Goal: Task Accomplishment & Management: Manage account settings

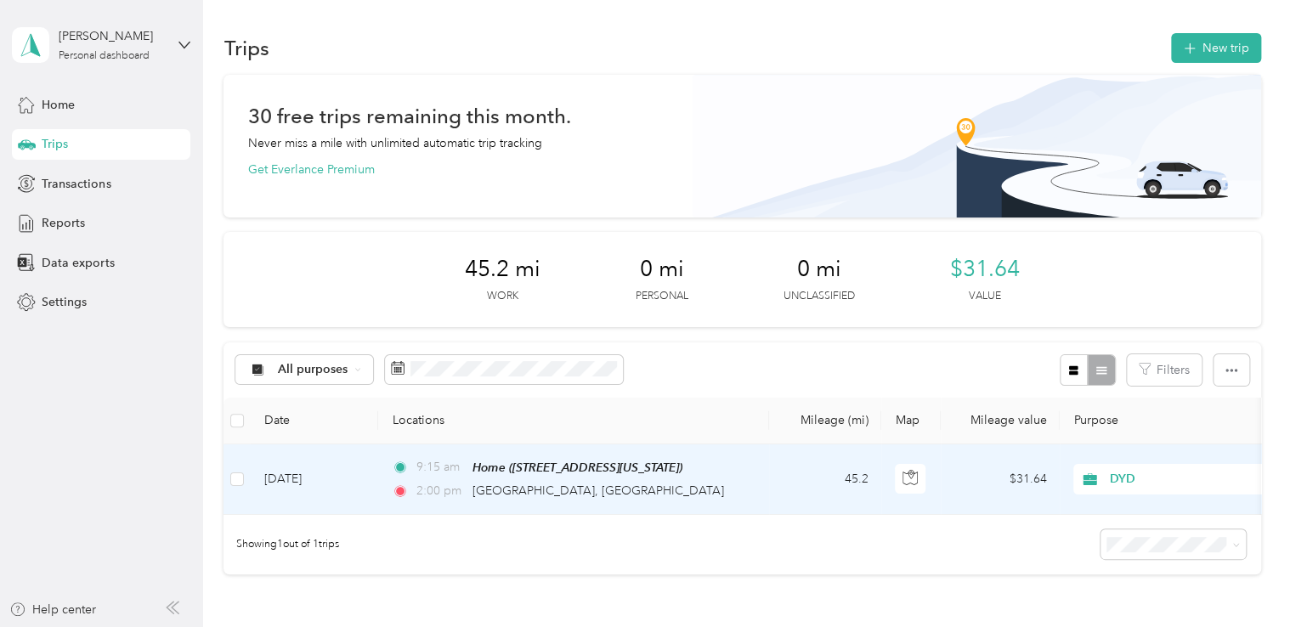
click at [280, 472] on td "[DATE]" at bounding box center [314, 479] width 127 height 71
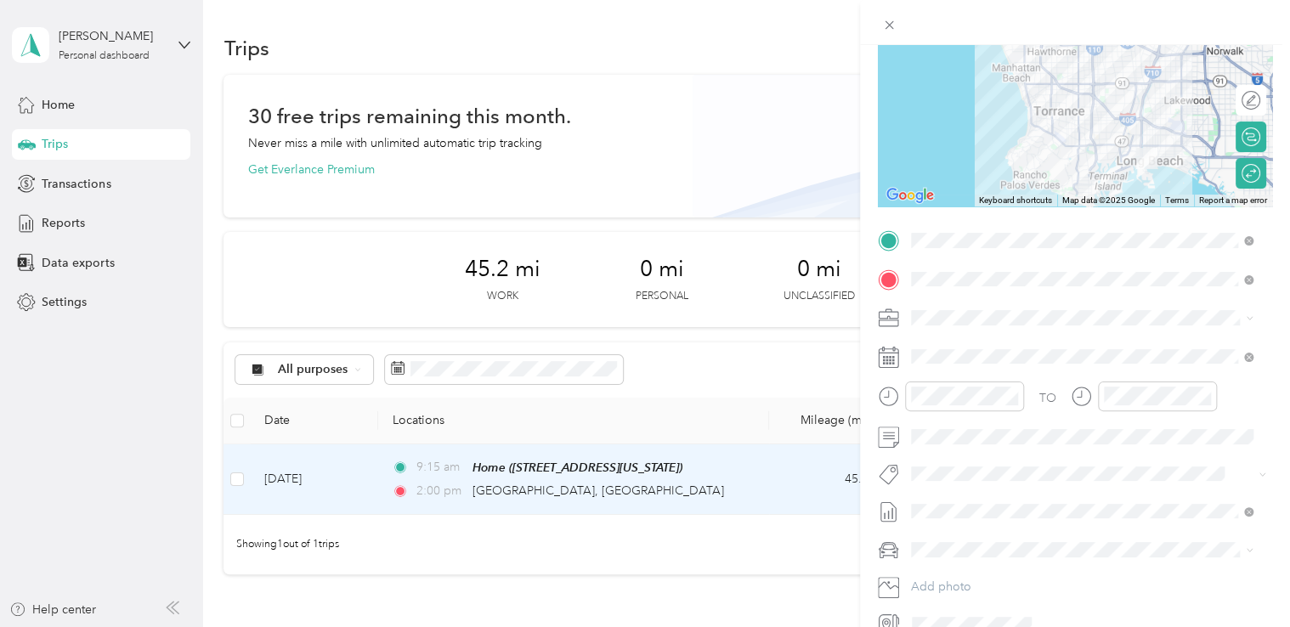
scroll to position [264, 0]
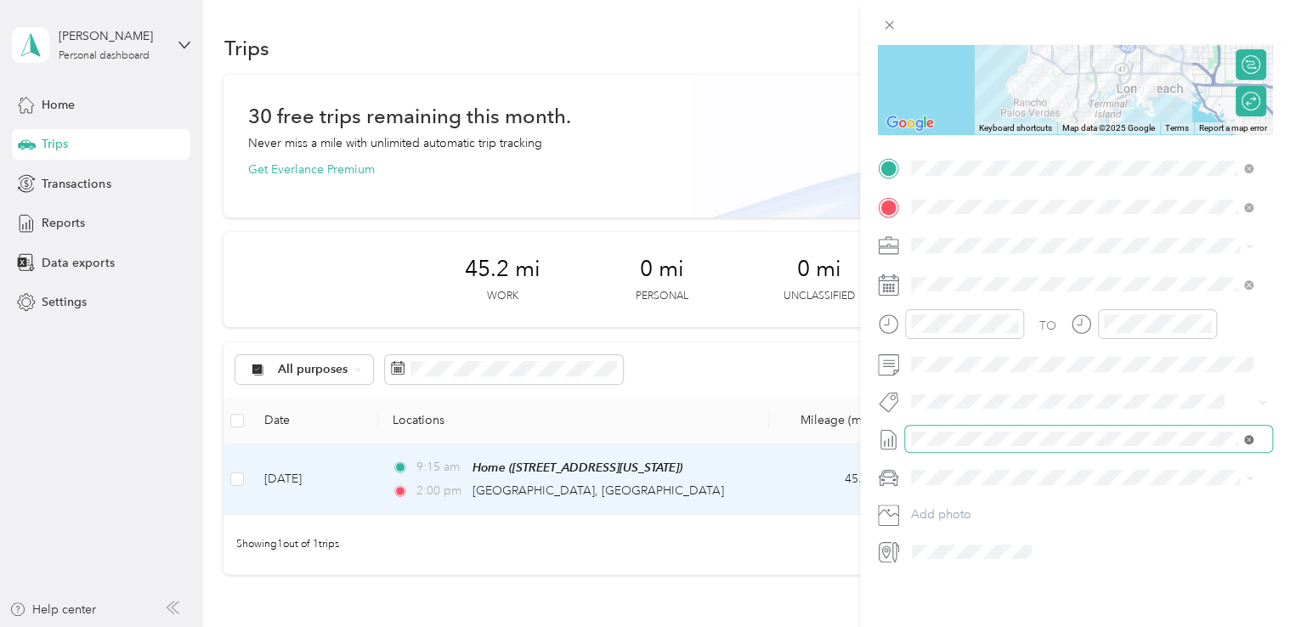
click at [1246, 435] on icon at bounding box center [1248, 439] width 9 height 9
click at [964, 447] on span "None" at bounding box center [1082, 454] width 331 height 15
click at [887, 25] on icon at bounding box center [889, 25] width 14 height 14
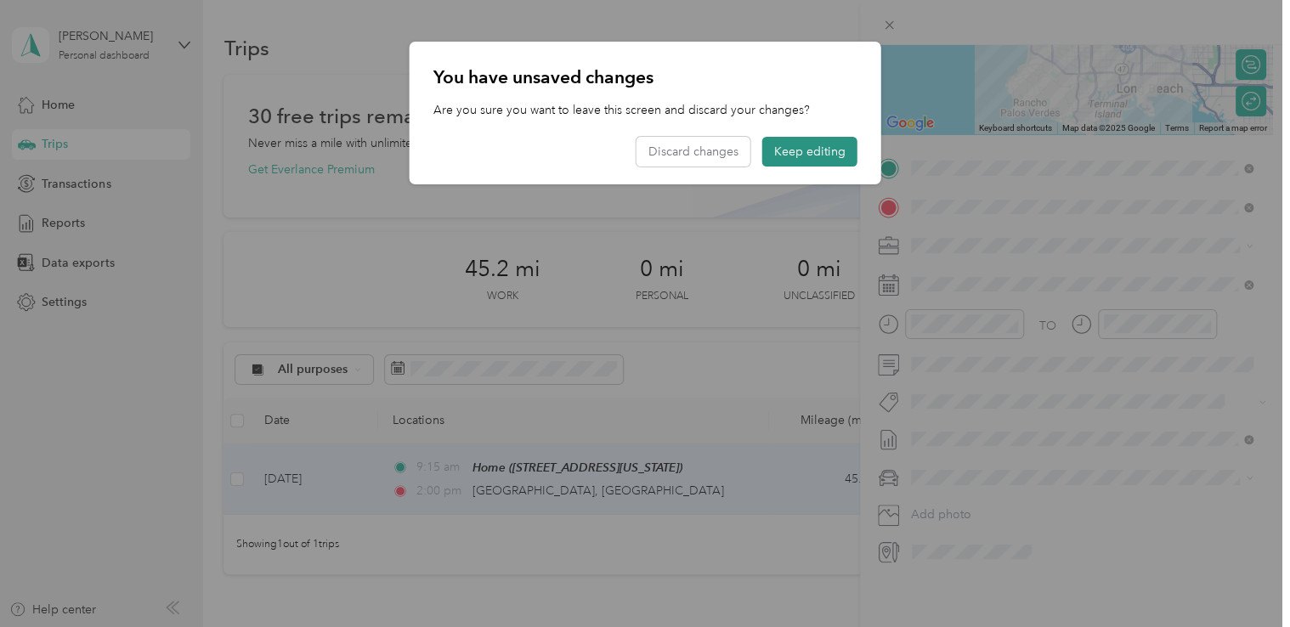
click at [810, 151] on button "Keep editing" at bounding box center [809, 152] width 95 height 30
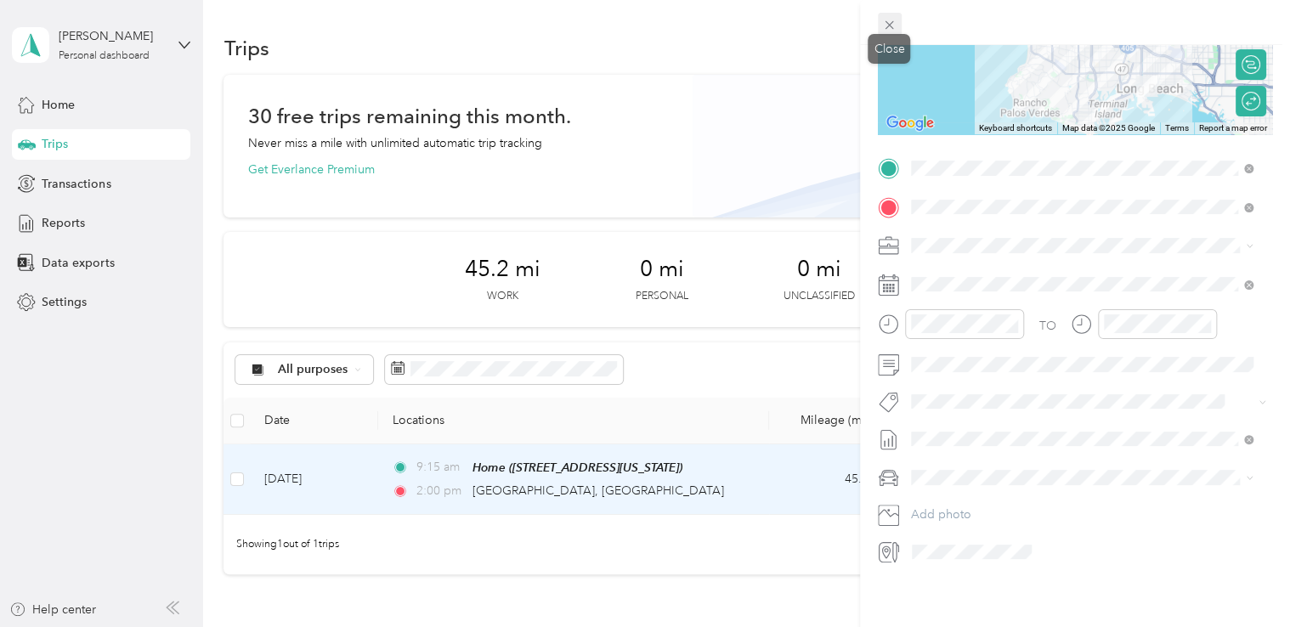
click at [890, 25] on icon at bounding box center [890, 25] width 8 height 8
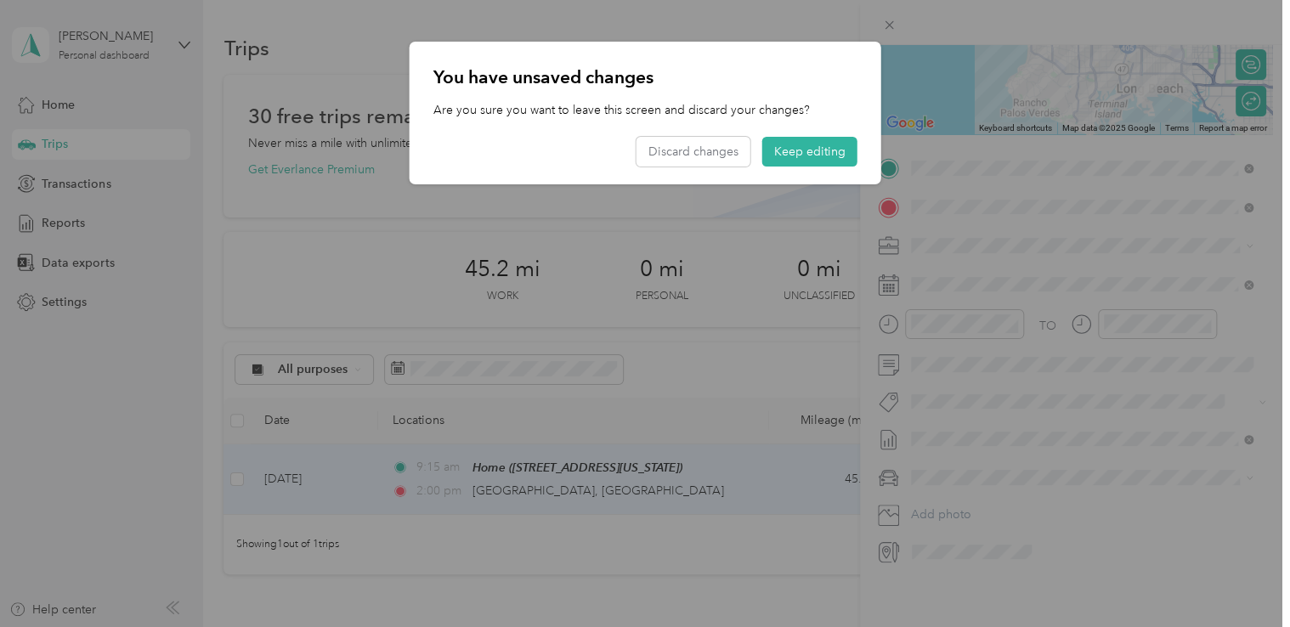
click at [738, 22] on div at bounding box center [645, 313] width 1290 height 627
click at [832, 156] on button "Keep editing" at bounding box center [809, 152] width 95 height 30
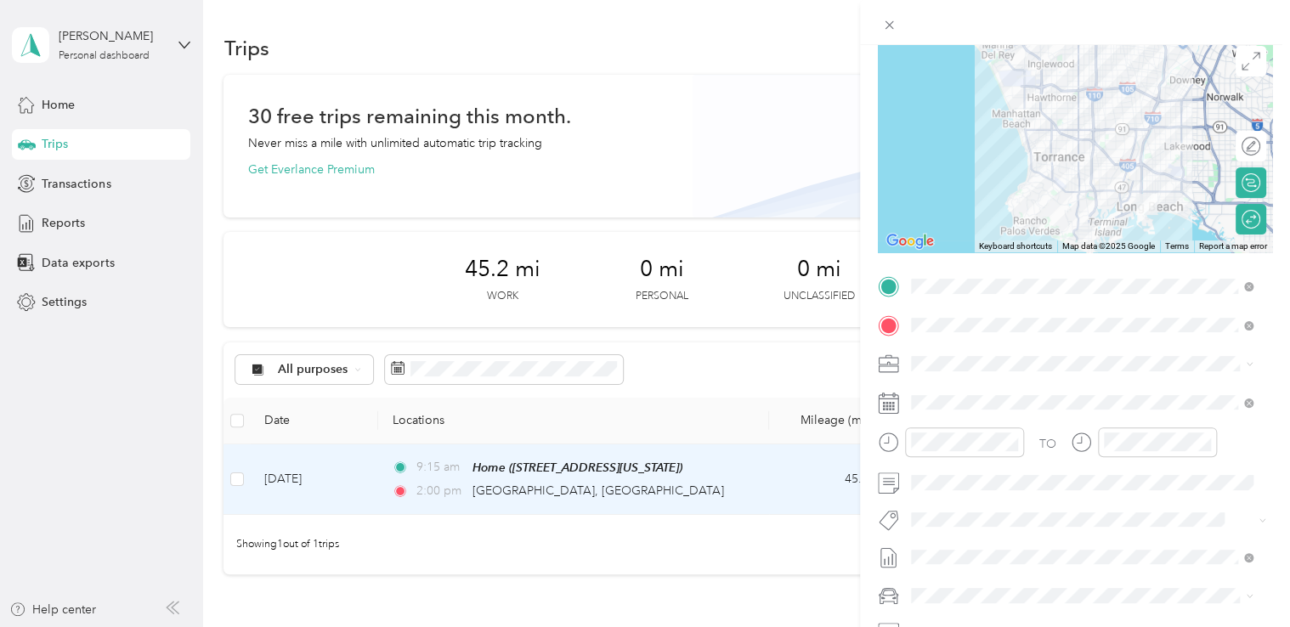
scroll to position [0, 0]
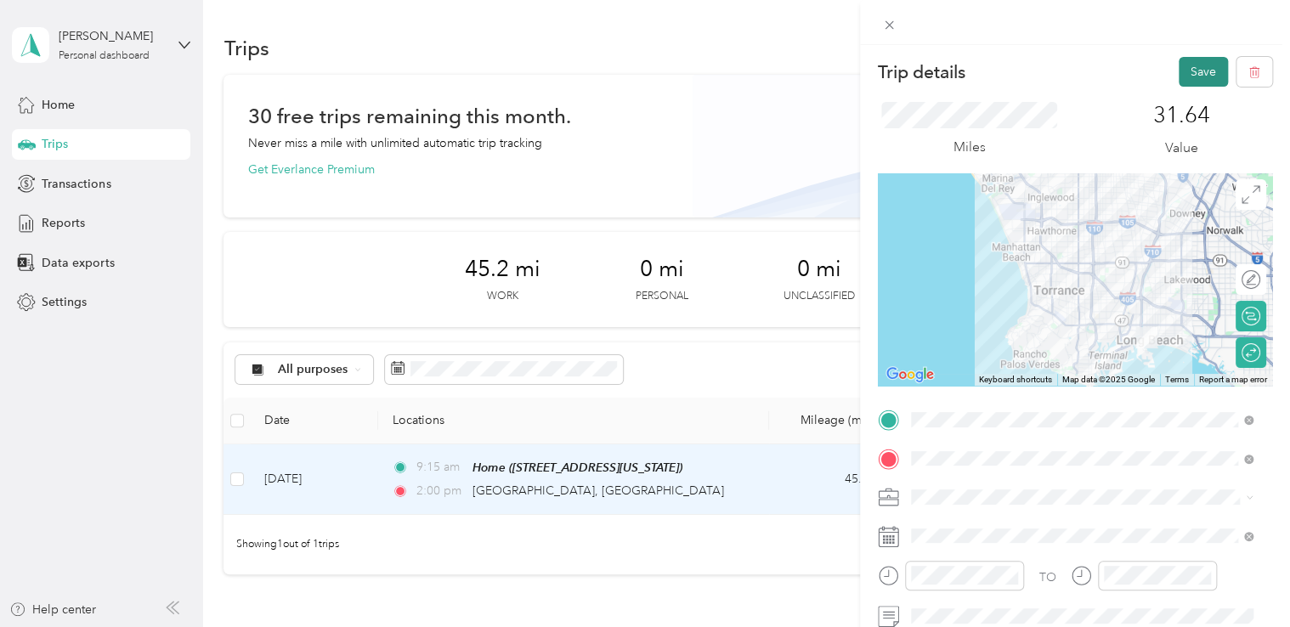
click at [1192, 73] on button "Save" at bounding box center [1203, 72] width 49 height 30
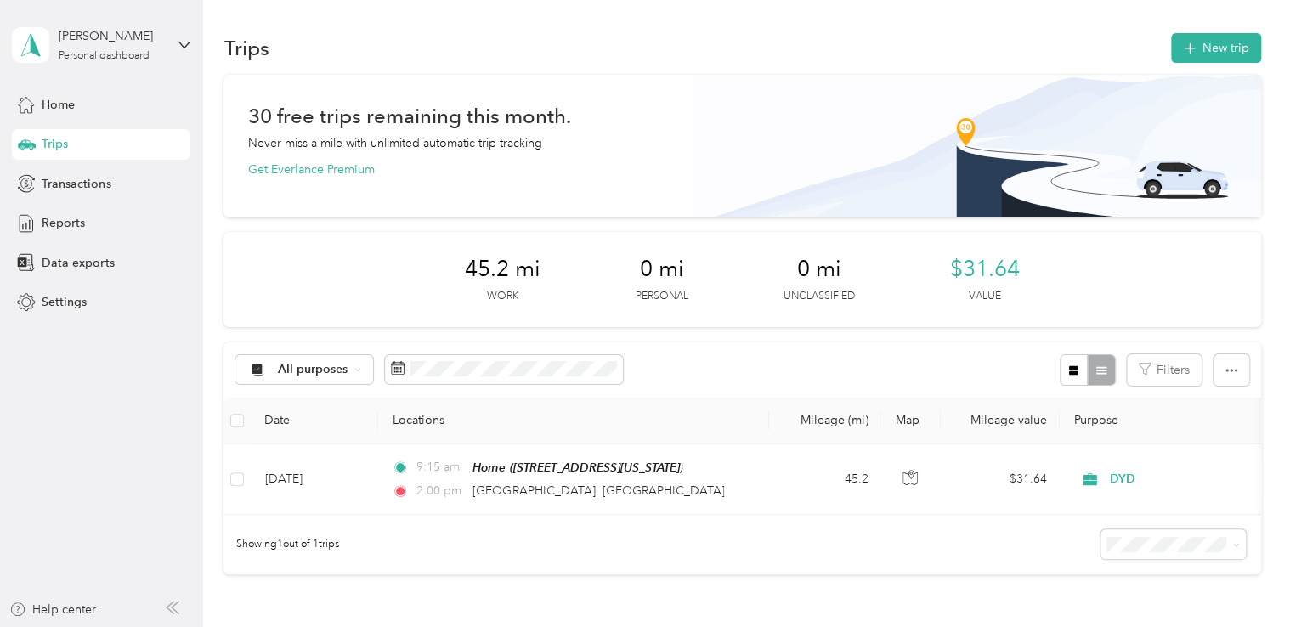
click at [58, 146] on span "Trips" at bounding box center [55, 144] width 26 height 18
click at [53, 104] on span "Home" at bounding box center [58, 105] width 33 height 18
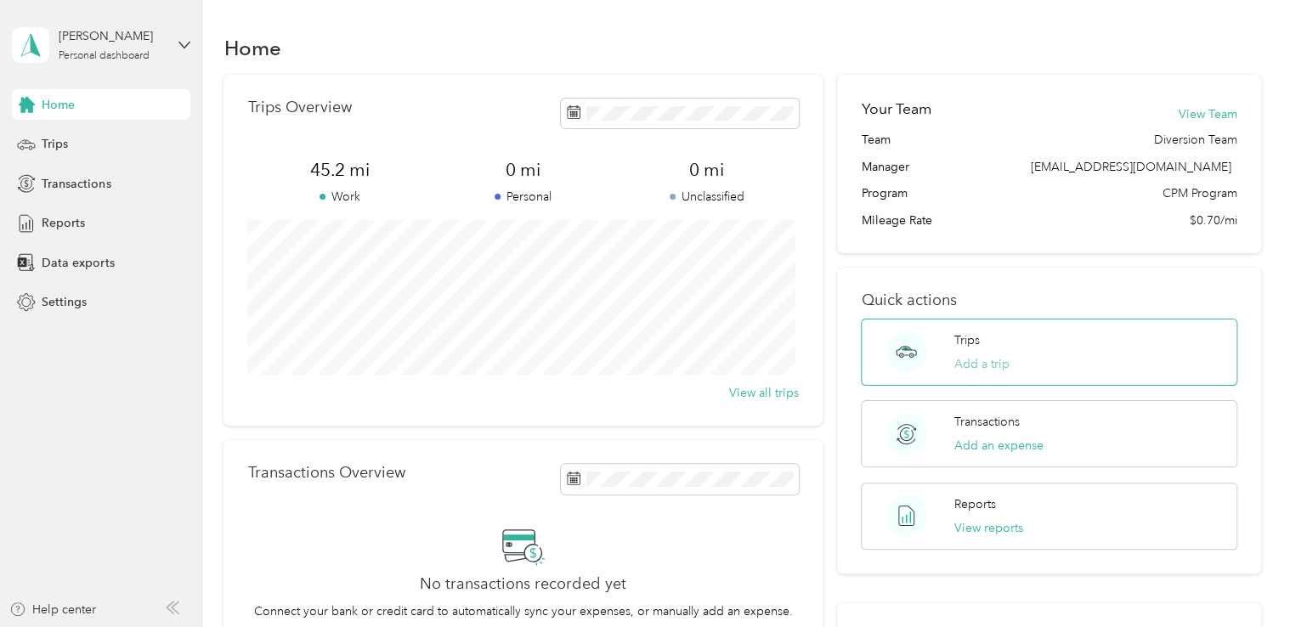
click at [984, 364] on button "Add a trip" at bounding box center [981, 364] width 55 height 18
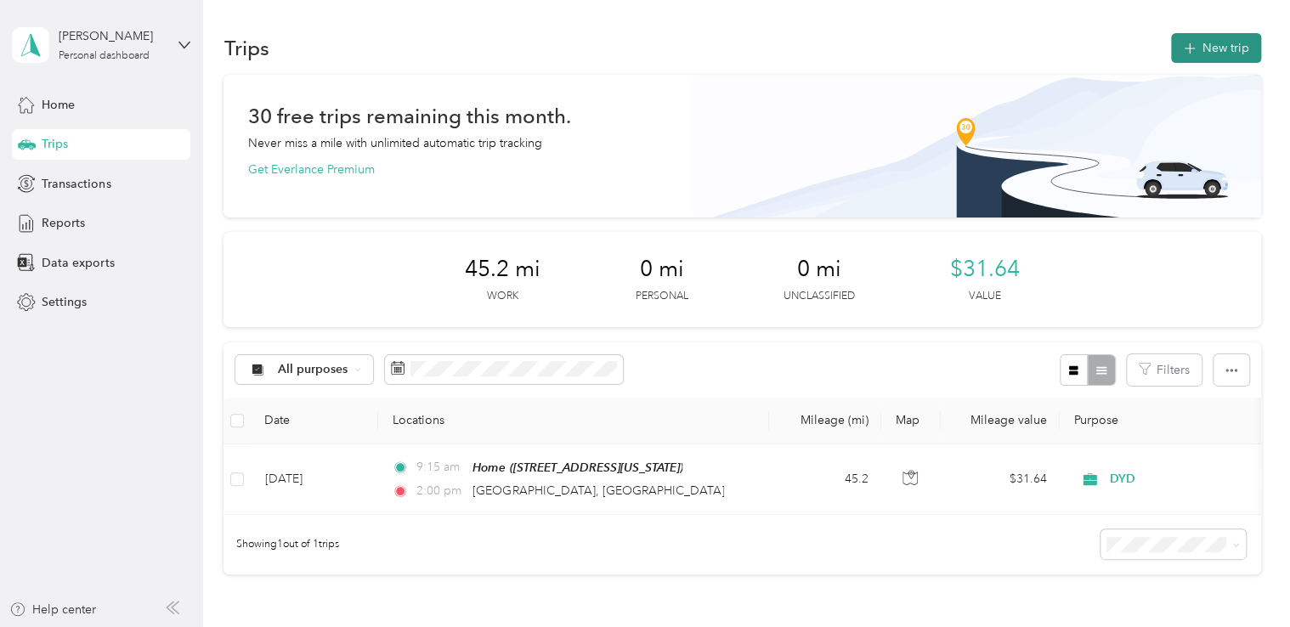
click at [1203, 46] on button "New trip" at bounding box center [1216, 48] width 90 height 30
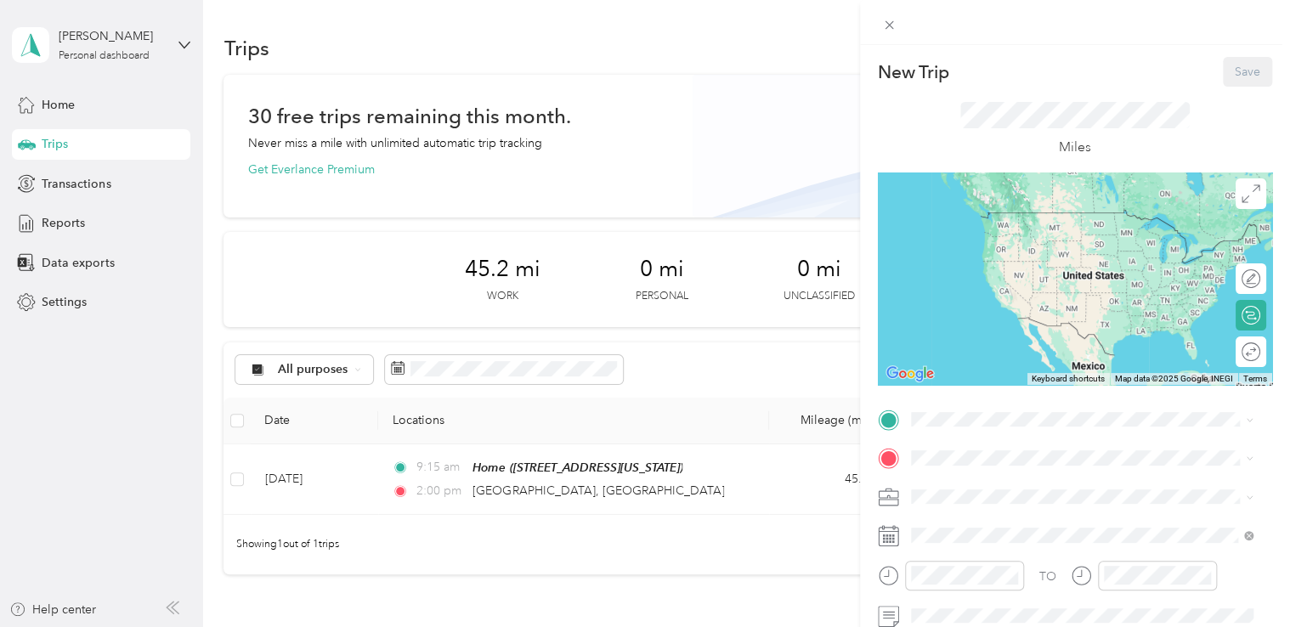
drag, startPoint x: 962, startPoint y: 583, endPoint x: 951, endPoint y: 580, distance: 11.3
click at [962, 568] on div "Home [STREET_ADDRESS][US_STATE]" at bounding box center [1027, 550] width 170 height 36
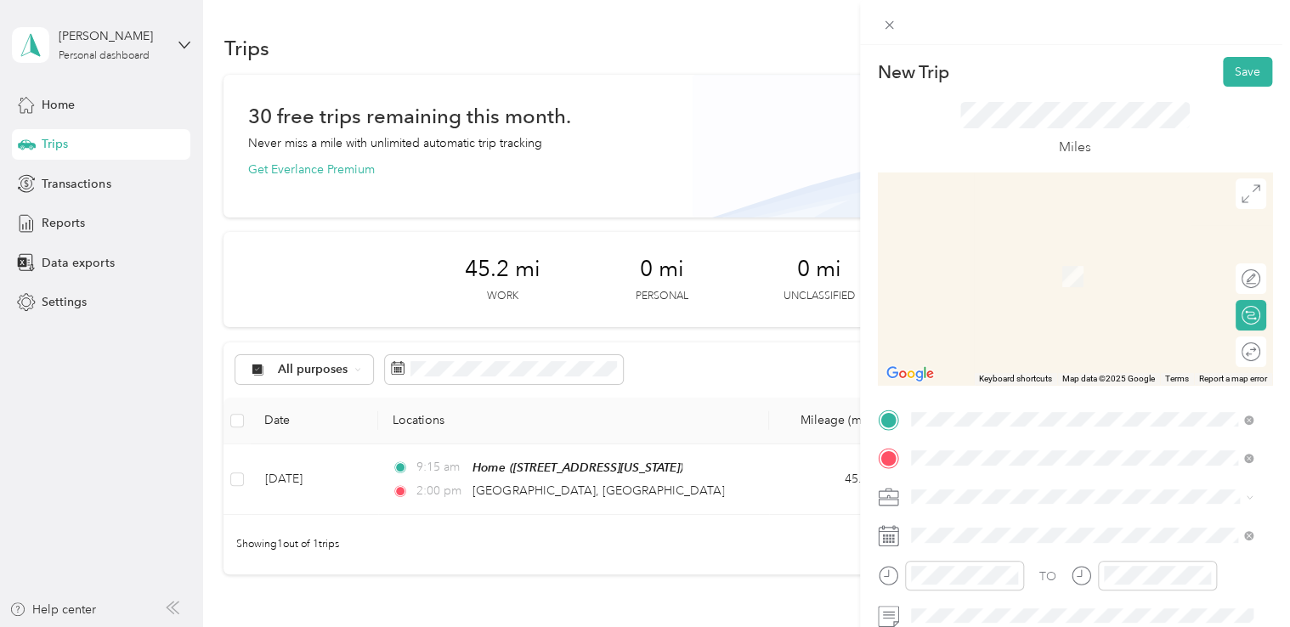
click at [1273, 447] on form "New Trip Save This trip cannot be edited because it is either under review, app…" at bounding box center [1075, 437] width 430 height 760
click at [1044, 258] on span "[STREET_ADDRESS][US_STATE]" at bounding box center [1027, 251] width 170 height 15
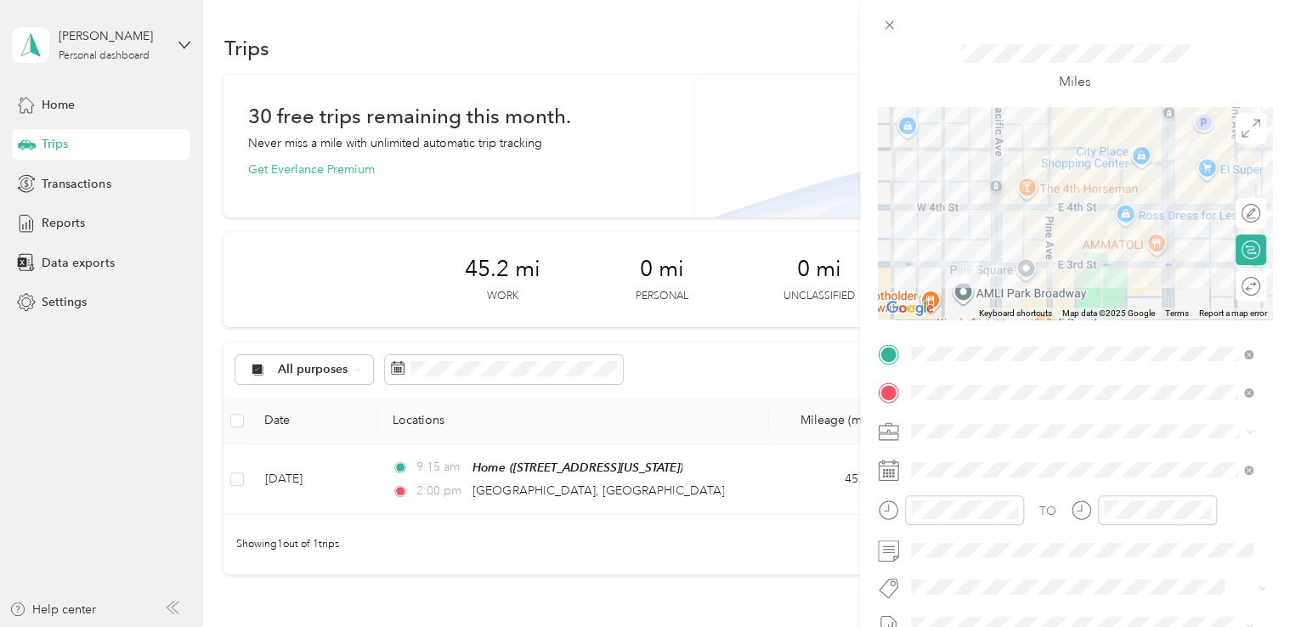
scroll to position [170, 0]
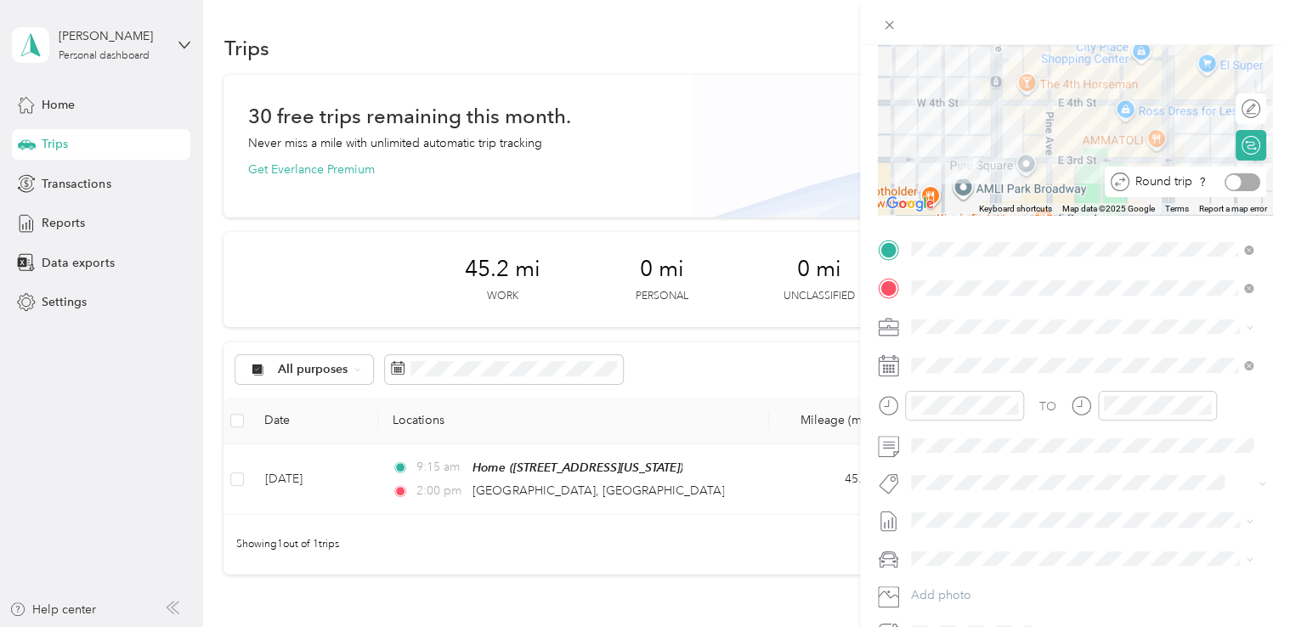
click at [1237, 181] on div at bounding box center [1243, 182] width 36 height 18
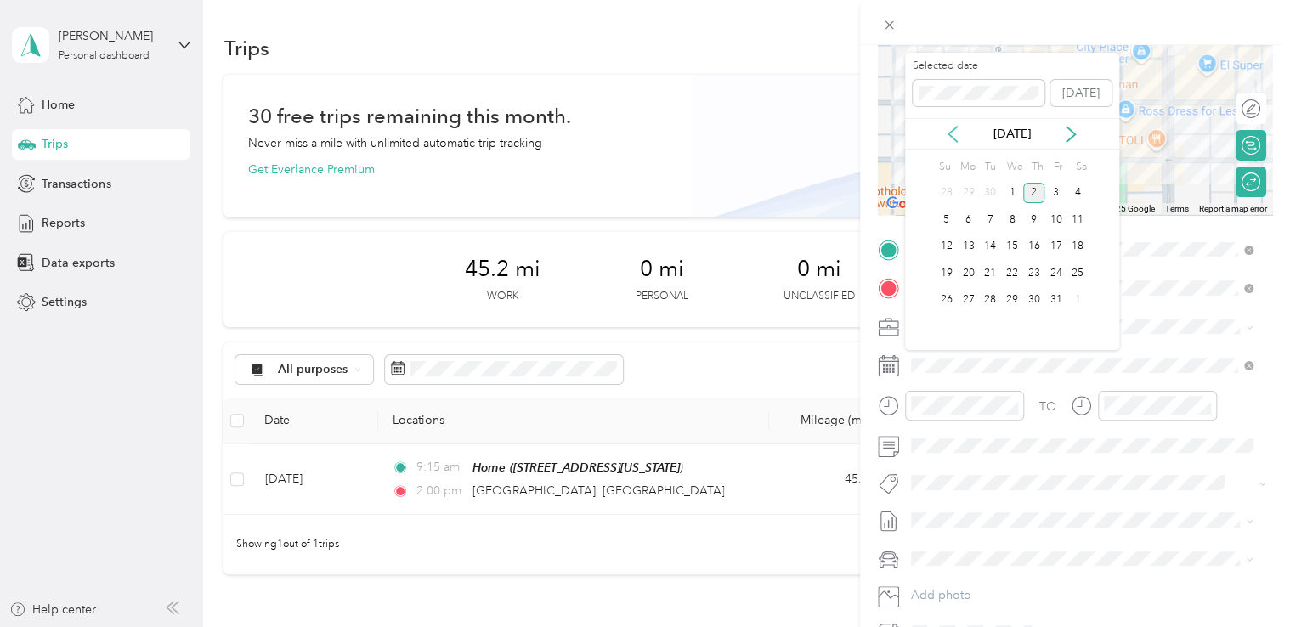
click at [945, 131] on icon at bounding box center [952, 134] width 17 height 17
click at [970, 293] on div "29" at bounding box center [968, 300] width 22 height 21
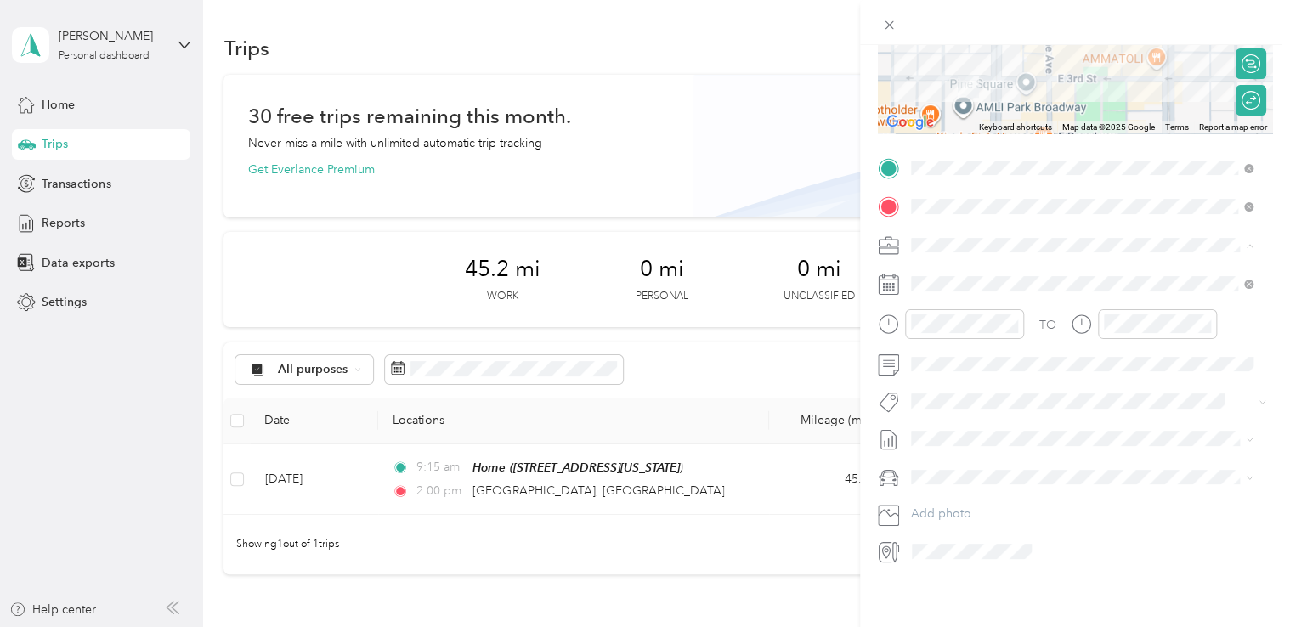
click at [952, 338] on div "DYD" at bounding box center [1082, 340] width 331 height 18
click at [955, 454] on span "None" at bounding box center [1082, 454] width 331 height 15
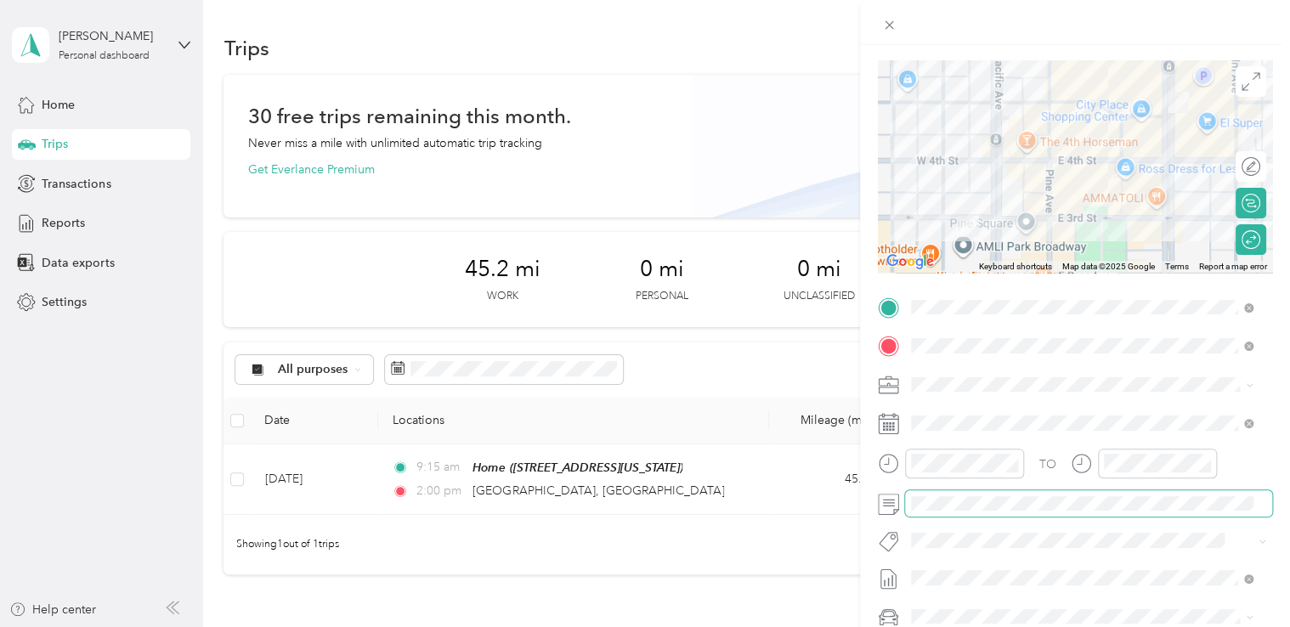
scroll to position [0, 0]
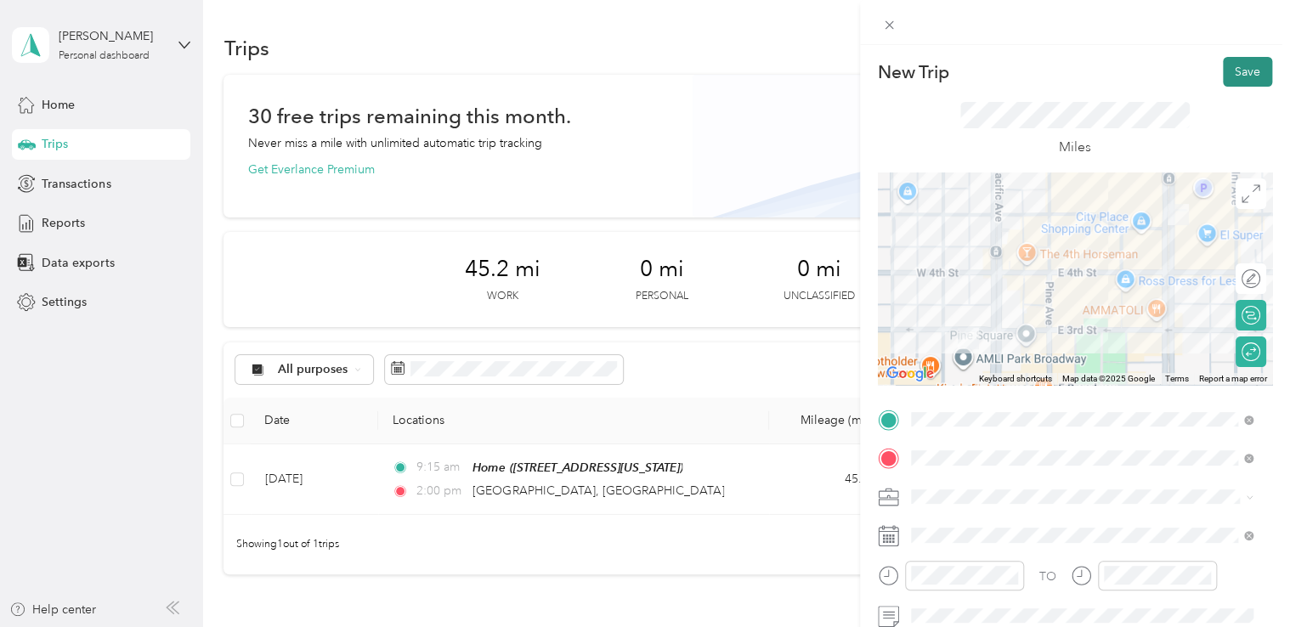
click at [1239, 73] on button "Save" at bounding box center [1247, 72] width 49 height 30
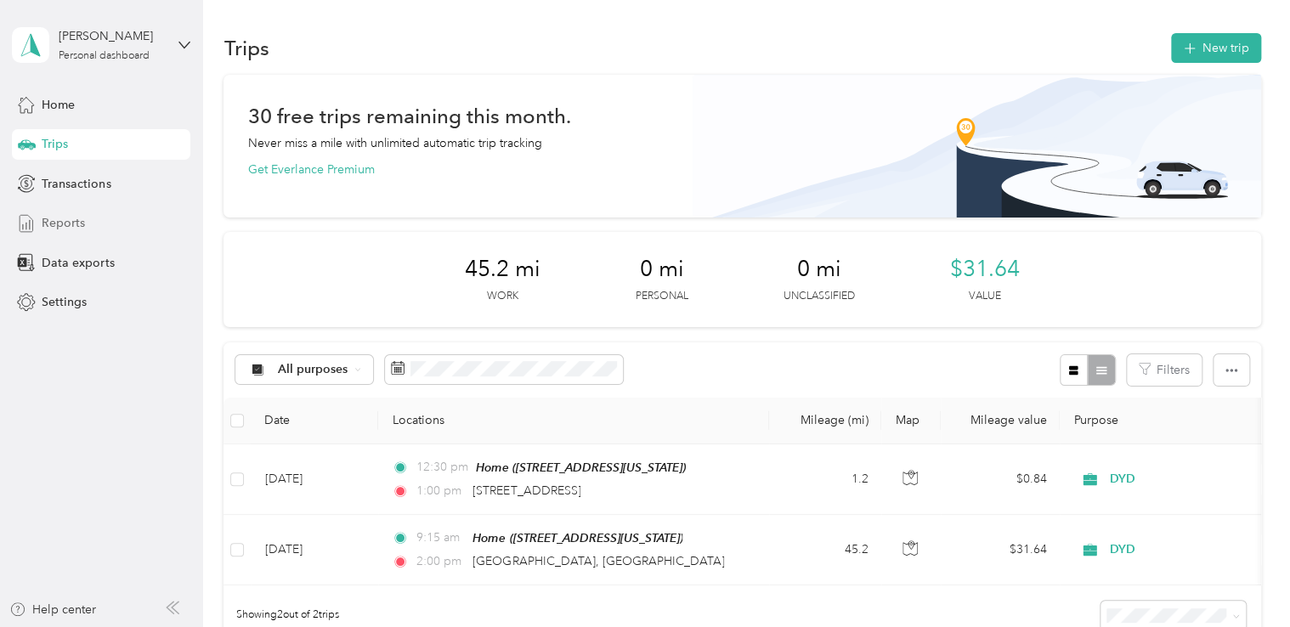
click at [49, 222] on span "Reports" at bounding box center [63, 223] width 43 height 18
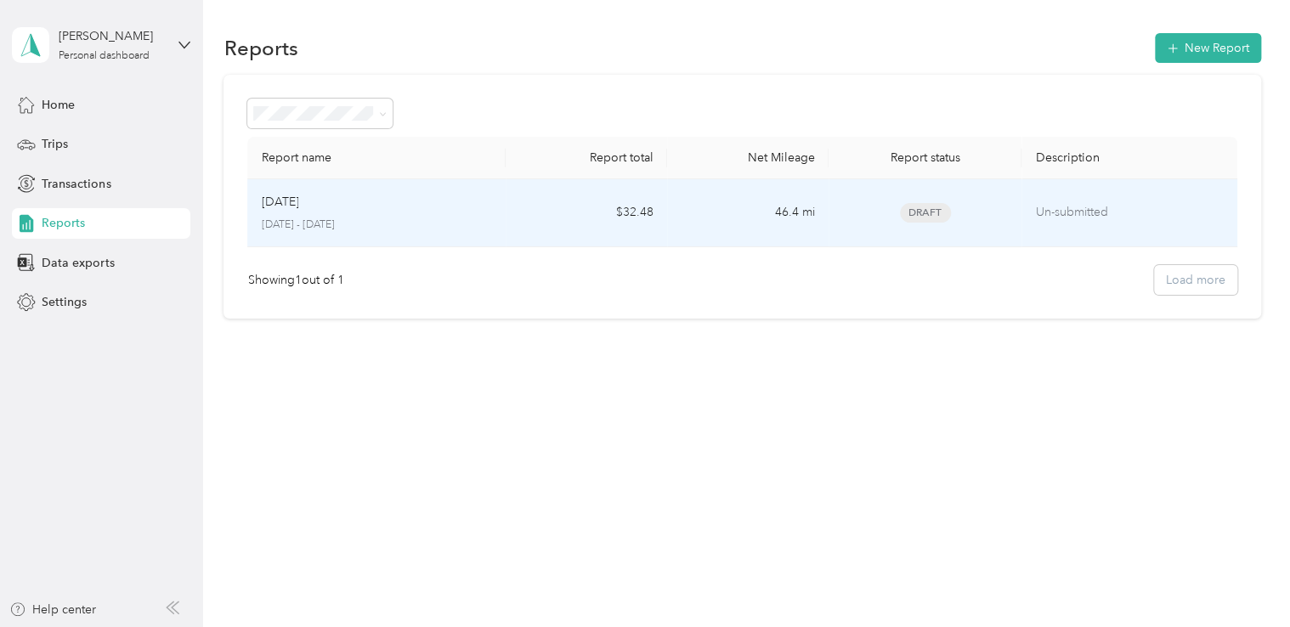
click at [298, 219] on p "[DATE] - [DATE]" at bounding box center [376, 225] width 231 height 15
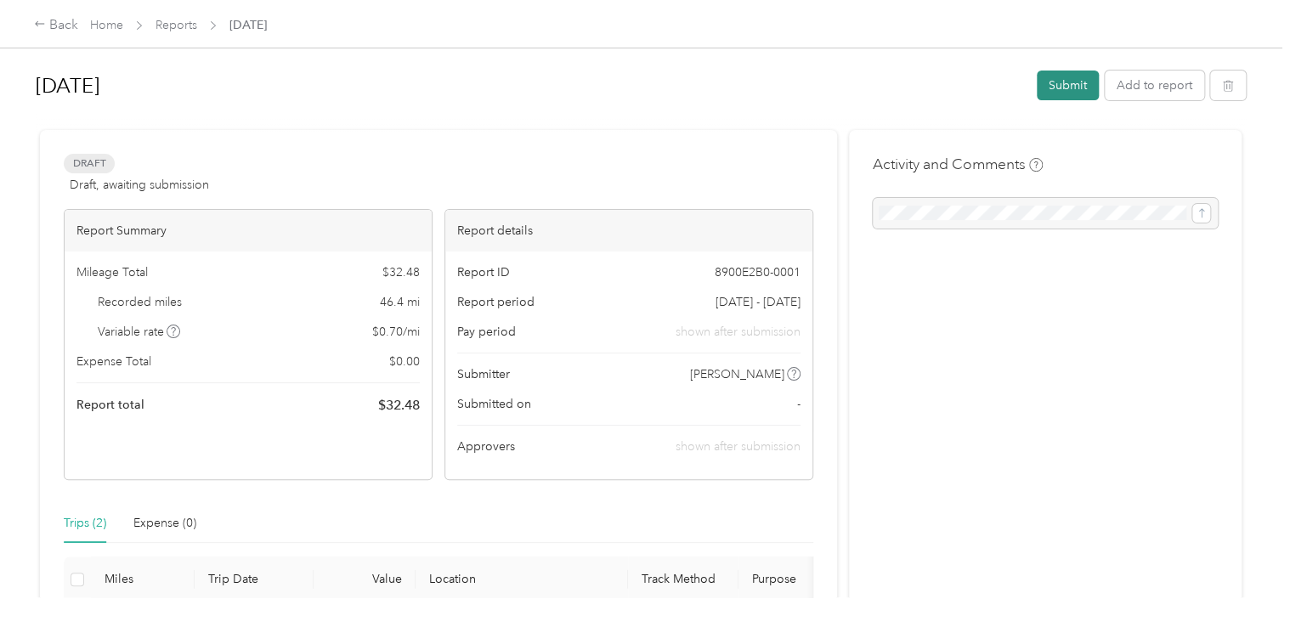
click at [1056, 85] on button "Submit" at bounding box center [1068, 86] width 62 height 30
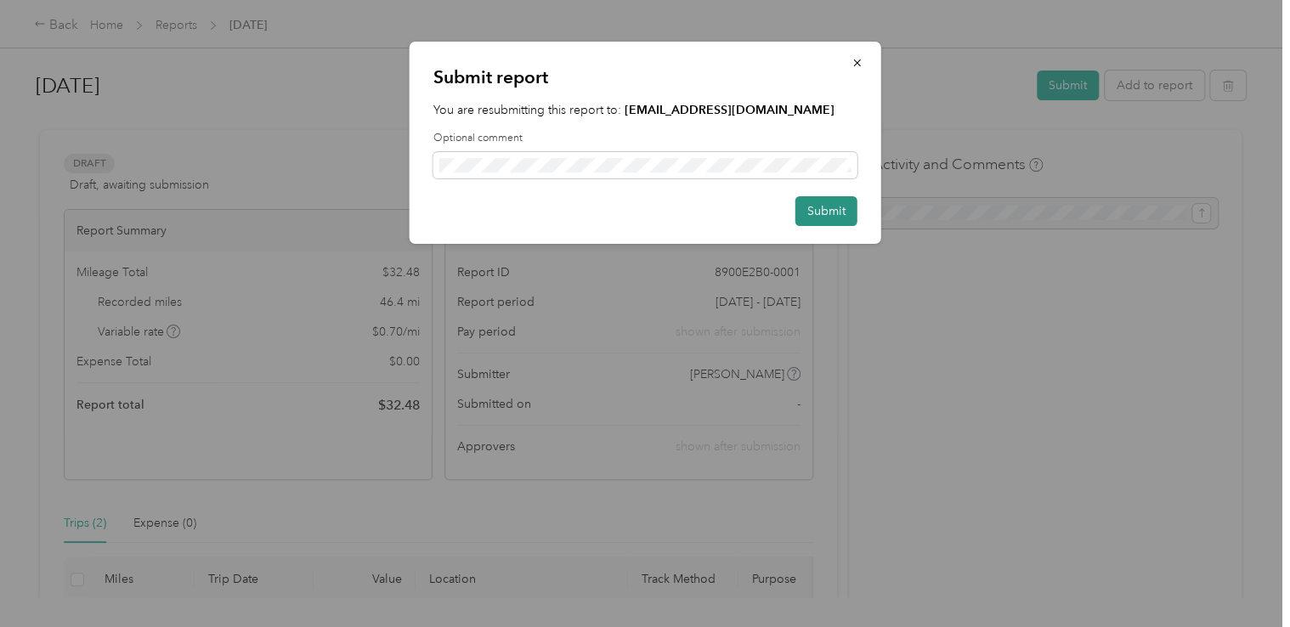
click at [823, 218] on button "Submit" at bounding box center [826, 211] width 62 height 30
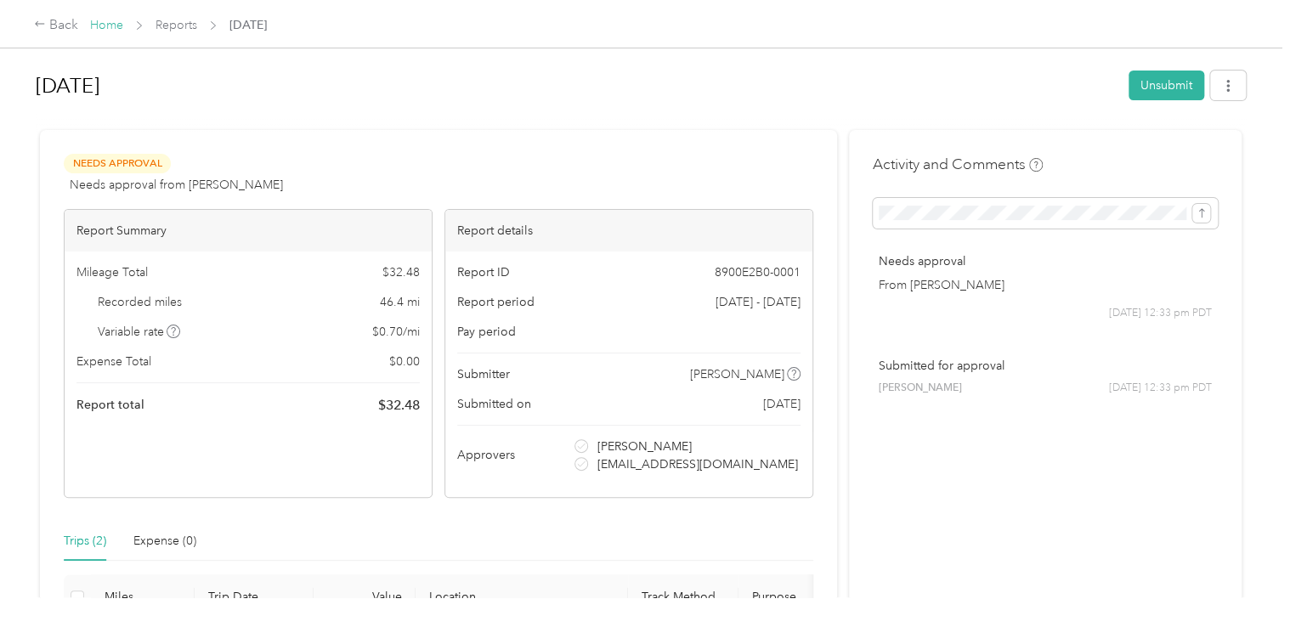
click at [95, 26] on link "Home" at bounding box center [106, 25] width 33 height 14
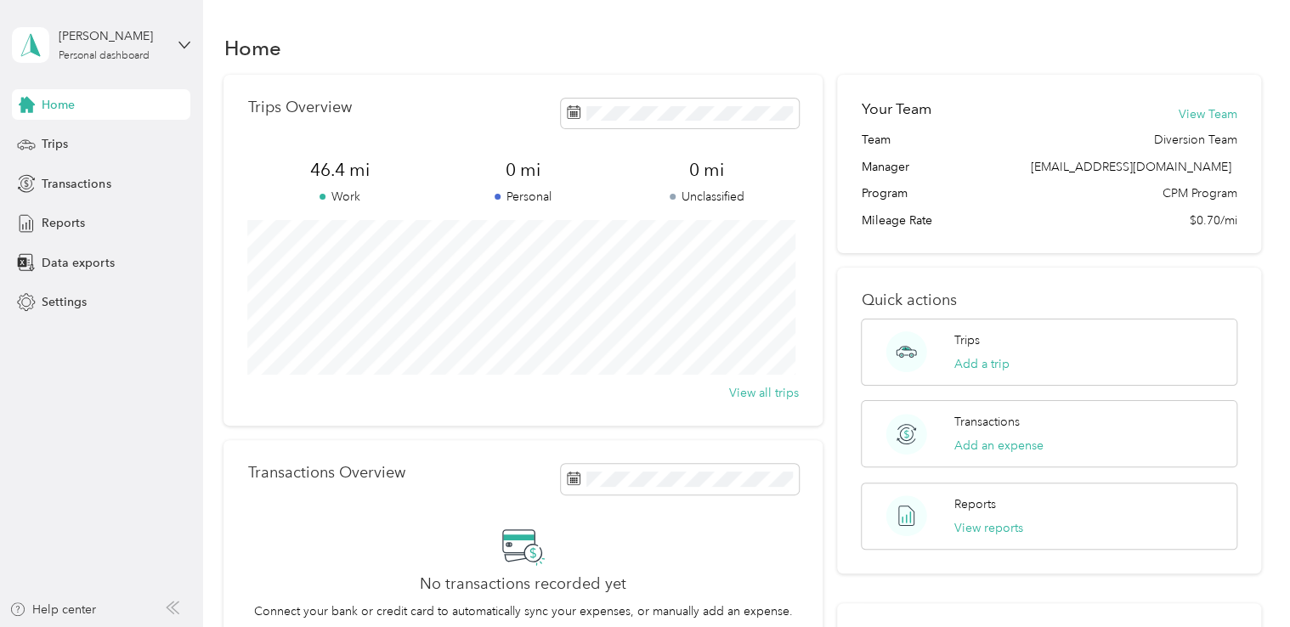
click at [220, 280] on div "Home Trips Overview 46.4 mi Work 0 mi Personal 0 mi Unclassified View all trips…" at bounding box center [742, 430] width 1078 height 861
